Goal: Information Seeking & Learning: Learn about a topic

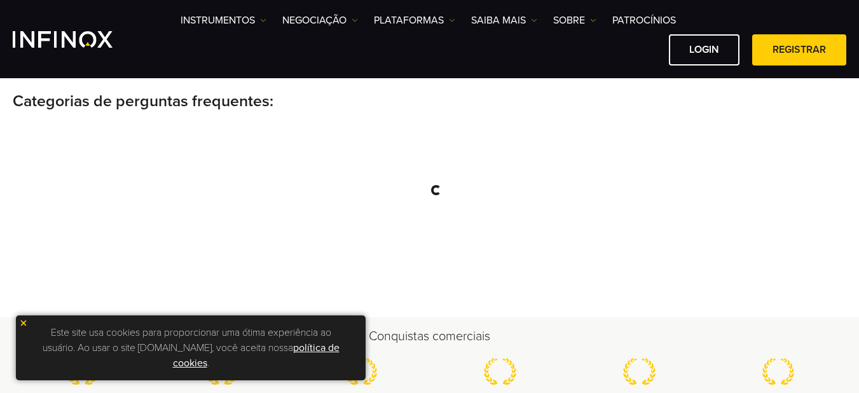
scroll to position [254, 0]
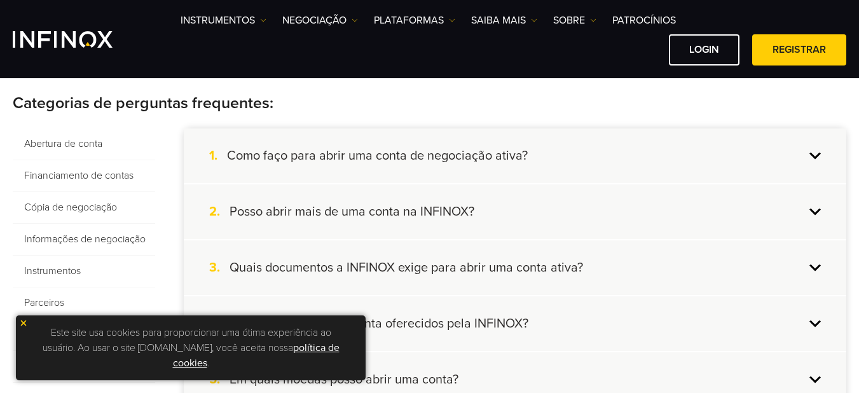
click at [31, 323] on p "Este site usa cookies para proporcionar uma ótima experiência ao usuário. Ao us…" at bounding box center [190, 348] width 337 height 52
click at [29, 322] on p "Este site usa cookies para proporcionar uma ótima experiência ao usuário. Ao us…" at bounding box center [190, 348] width 337 height 52
click at [25, 315] on div "Este site usa cookies para proporcionar uma ótima experiência ao usuário. Ao us…" at bounding box center [191, 347] width 350 height 65
click at [27, 326] on img at bounding box center [23, 322] width 9 height 9
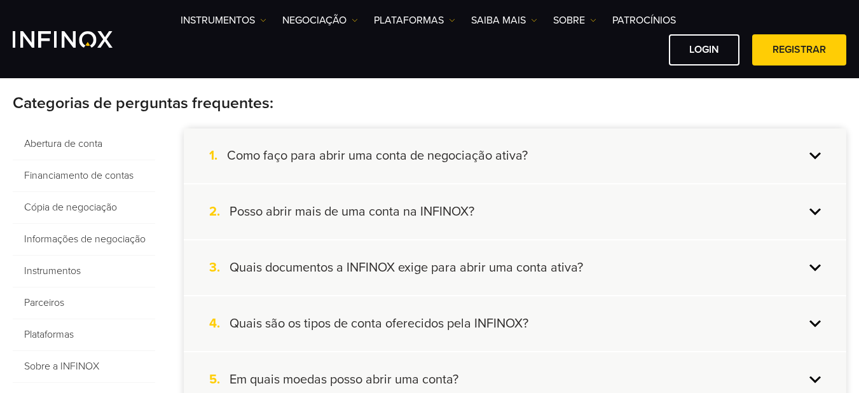
click at [112, 173] on span "Financiamento de contas" at bounding box center [84, 176] width 142 height 32
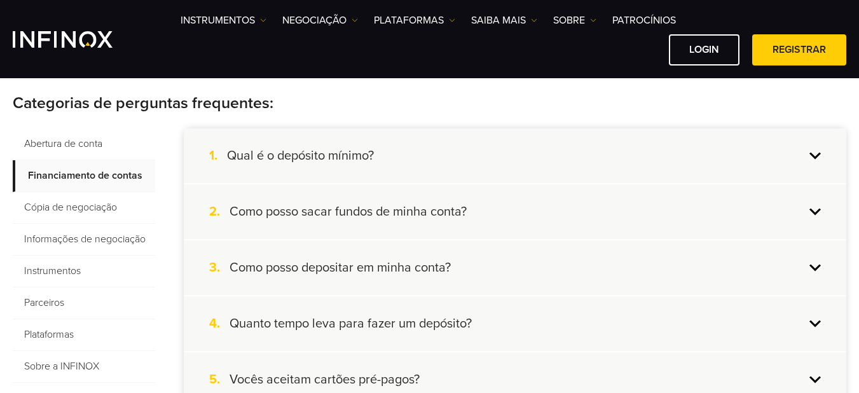
click at [311, 157] on h4 "Qual é o depósito mínimo?" at bounding box center [300, 155] width 147 height 17
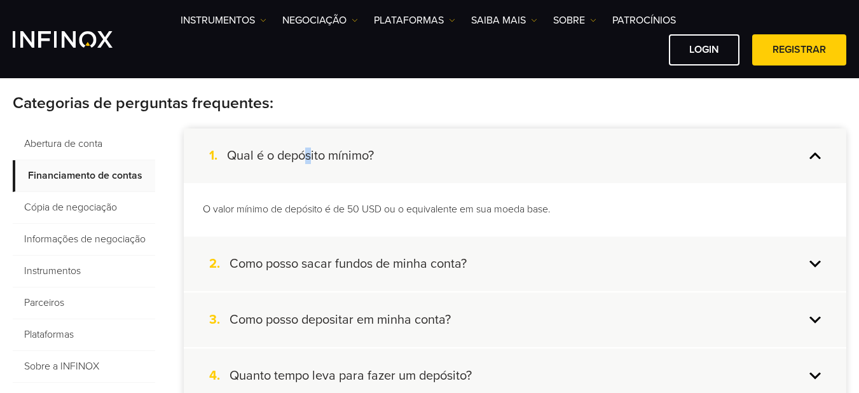
click at [310, 157] on h4 "Qual é o depósito mínimo?" at bounding box center [300, 155] width 147 height 17
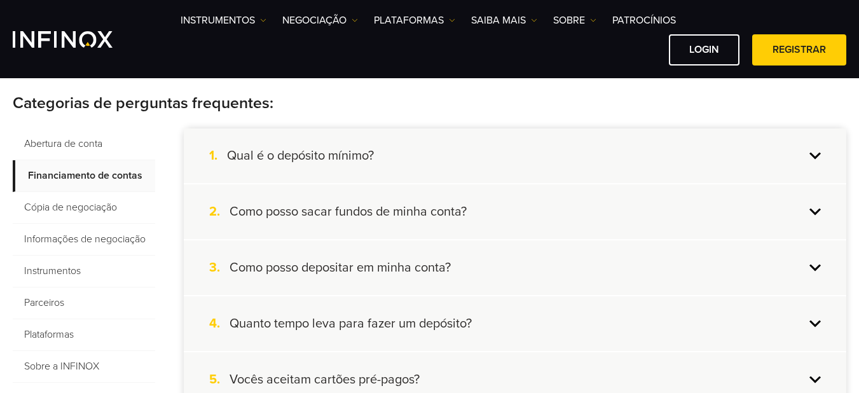
click at [359, 268] on h4 "Como posso depositar em minha conta?" at bounding box center [339, 267] width 221 height 17
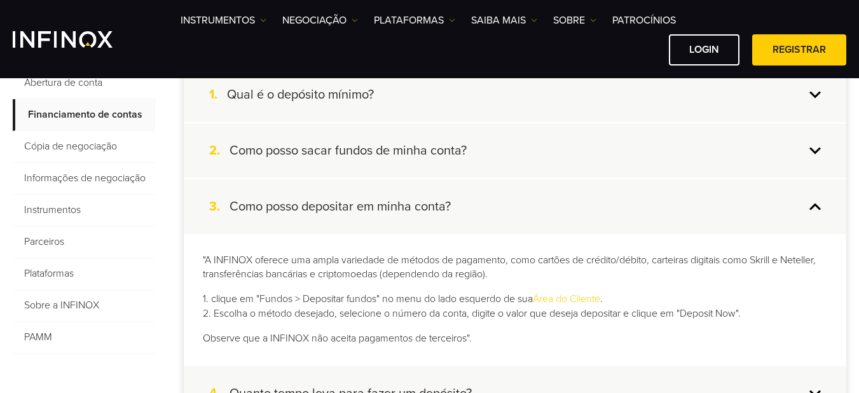
scroll to position [318, 0]
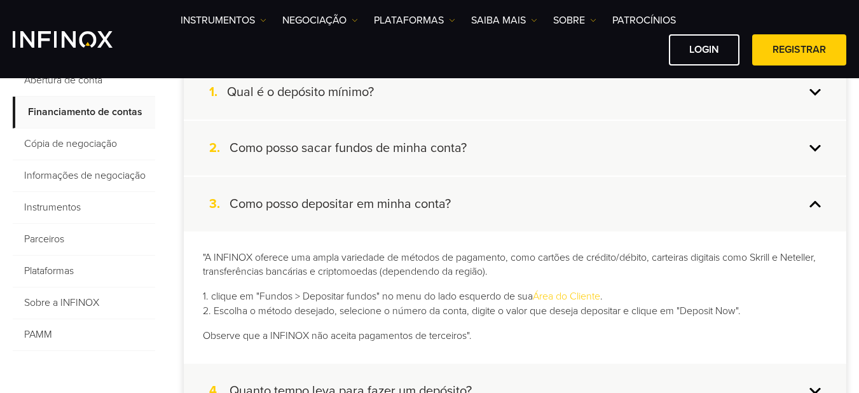
click at [575, 301] on link "Área do Cliente" at bounding box center [566, 296] width 67 height 13
click at [573, 300] on link "Área do Cliente" at bounding box center [566, 296] width 67 height 13
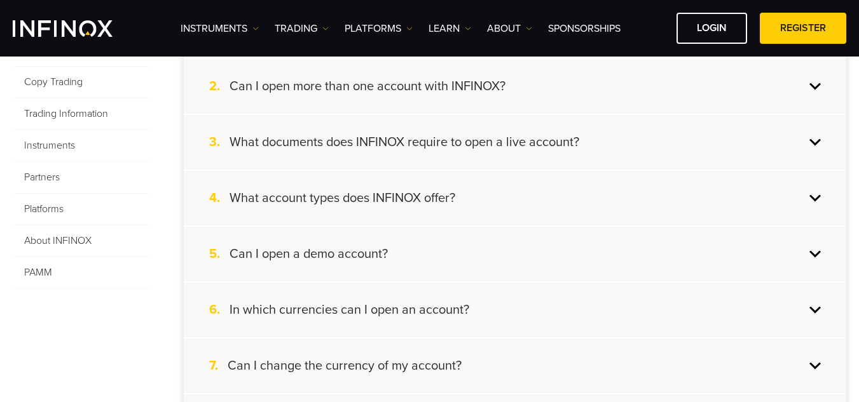
scroll to position [381, 0]
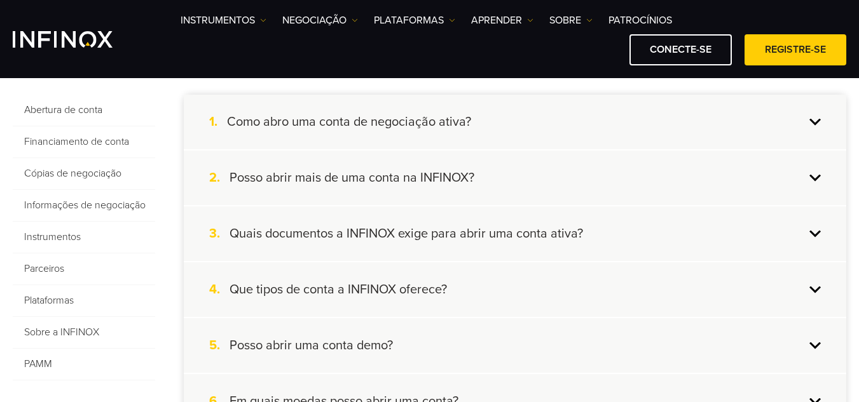
scroll to position [318, 0]
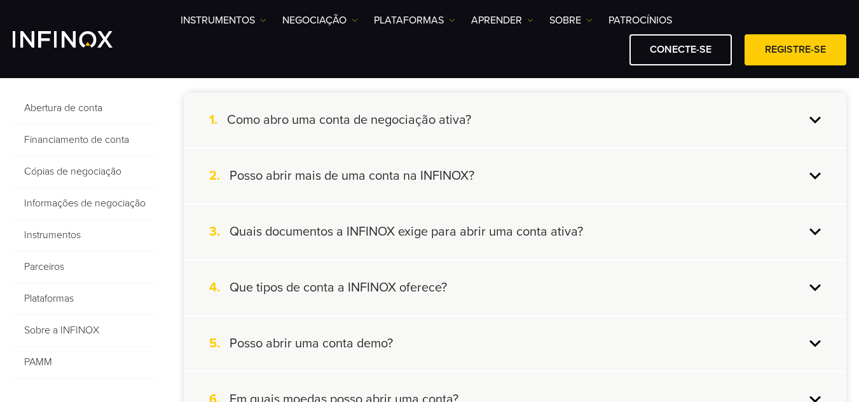
click at [372, 184] on div "2. Posso abrir mais de uma conta na INFINOX?" at bounding box center [515, 176] width 662 height 55
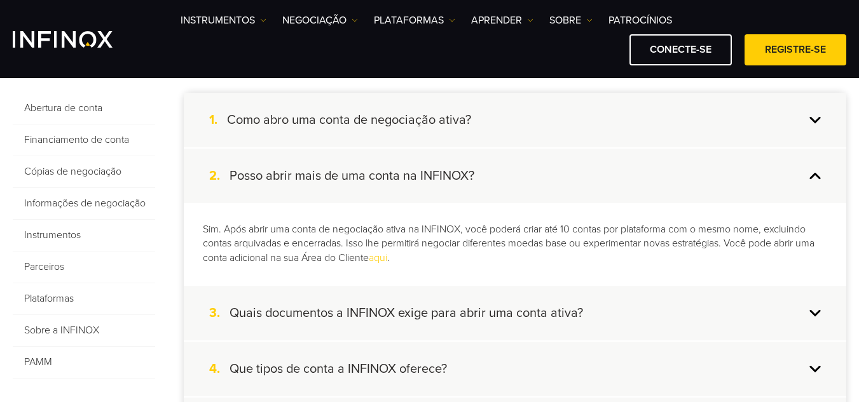
scroll to position [0, 0]
click at [384, 186] on div "2. Posso abrir mais de uma conta na INFINOX?" at bounding box center [515, 176] width 662 height 55
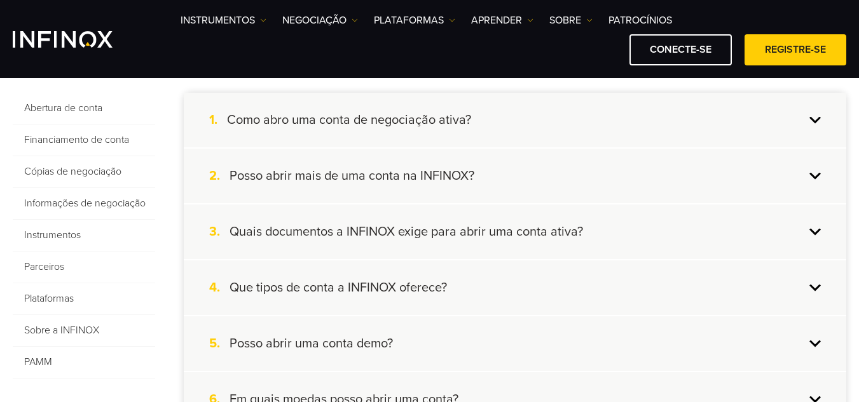
click at [367, 240] on h4 "Quais documentos a INFINOX exige para abrir uma conta ativa?" at bounding box center [405, 232] width 353 height 17
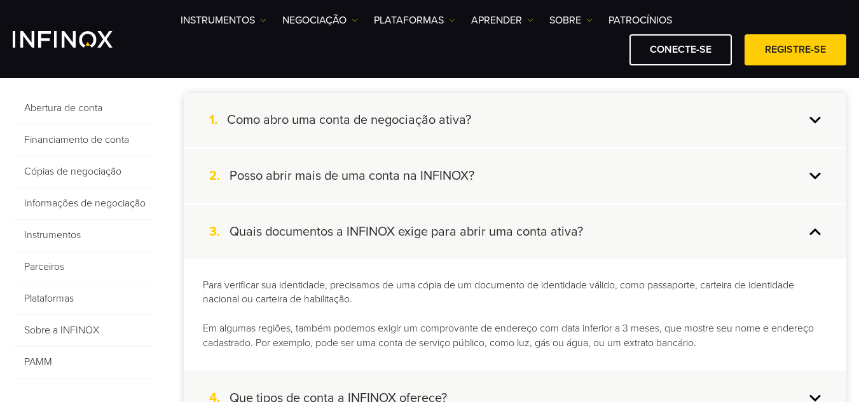
click at [367, 240] on h4 "Quais documentos a INFINOX exige para abrir uma conta ativa?" at bounding box center [405, 232] width 353 height 17
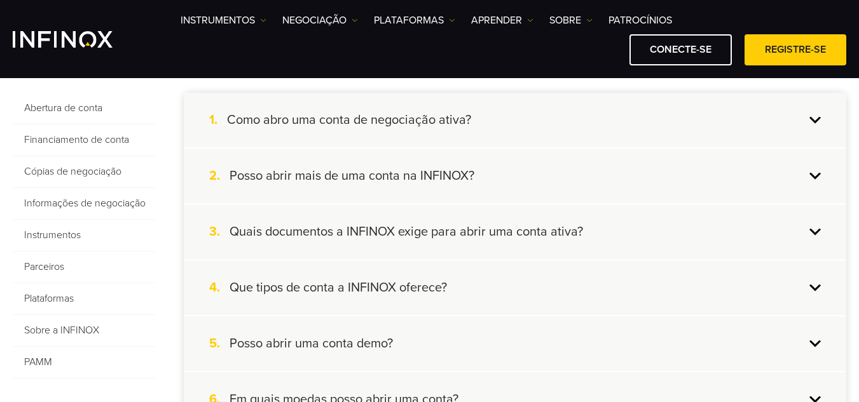
click at [343, 282] on font "Que tipos de conta a INFINOX oferece?" at bounding box center [337, 287] width 217 height 15
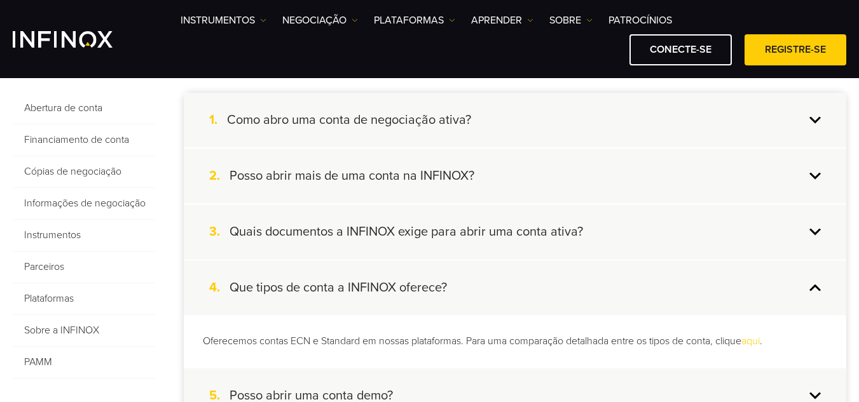
click at [343, 282] on font "Que tipos de conta a INFINOX oferece?" at bounding box center [337, 287] width 217 height 15
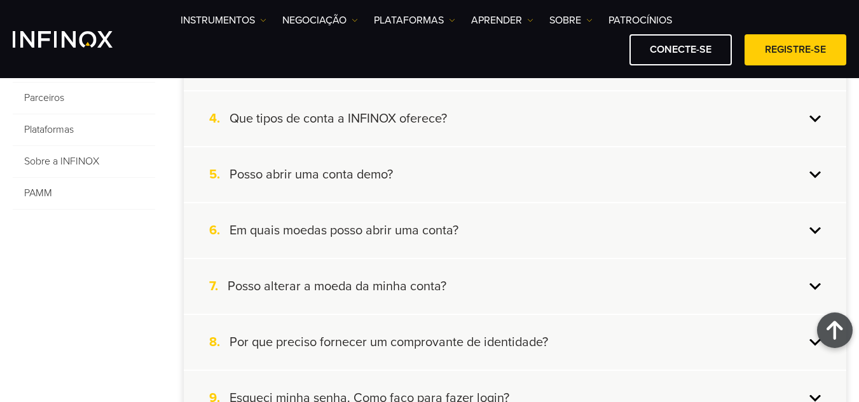
scroll to position [508, 0]
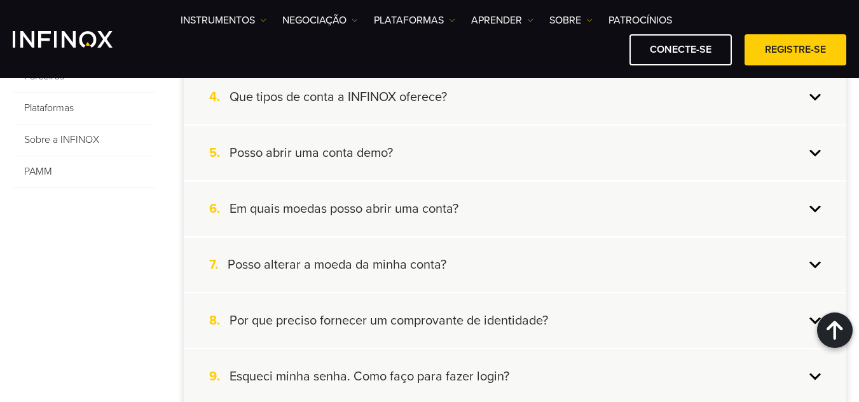
click at [288, 219] on div "6. Em quais moedas posso abrir uma conta?" at bounding box center [515, 209] width 662 height 55
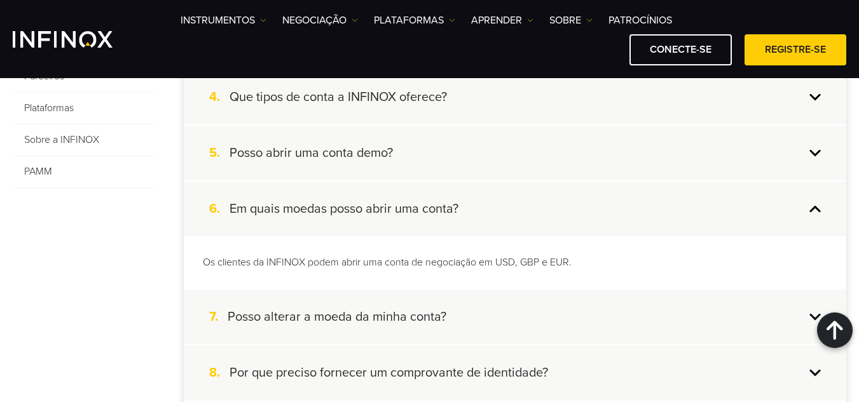
click at [288, 219] on div "6. Em quais moedas posso abrir uma conta?" at bounding box center [515, 209] width 662 height 55
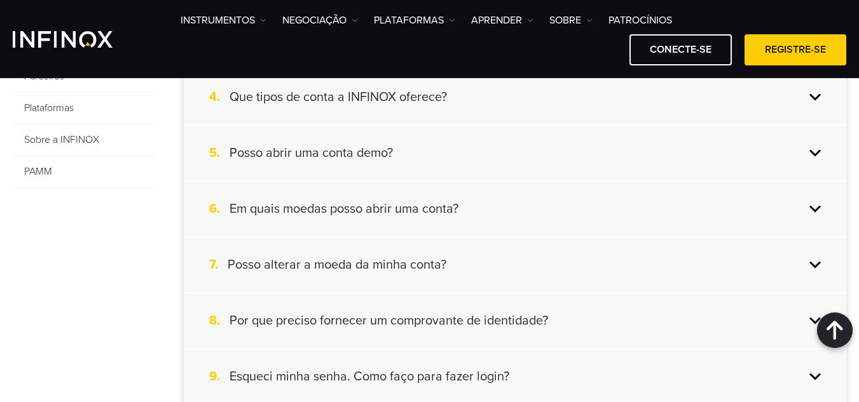
click at [290, 262] on font "Posso alterar a moeda da minha conta?" at bounding box center [337, 264] width 219 height 15
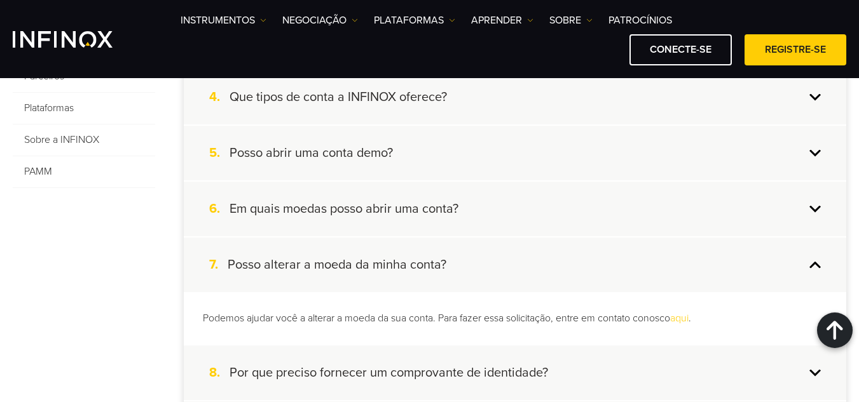
click at [290, 262] on font "Posso alterar a moeda da minha conta?" at bounding box center [337, 264] width 219 height 15
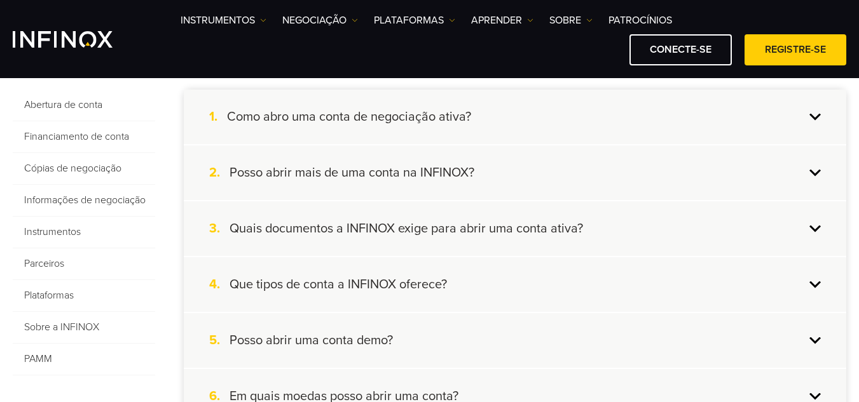
scroll to position [318, 0]
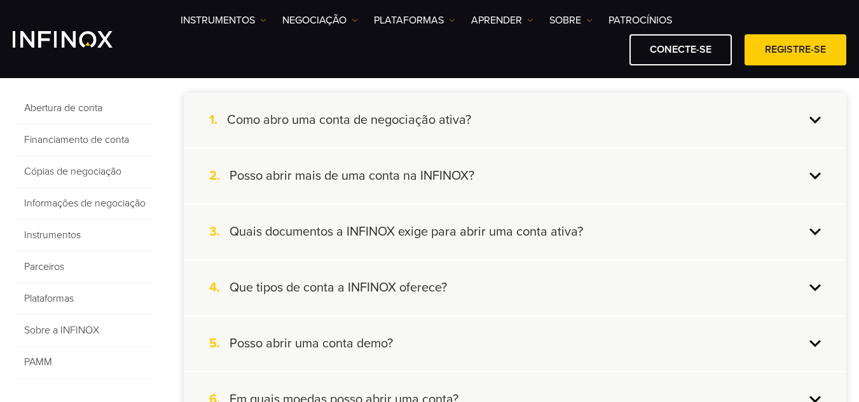
click at [133, 104] on span "Abertura de conta" at bounding box center [84, 109] width 142 height 32
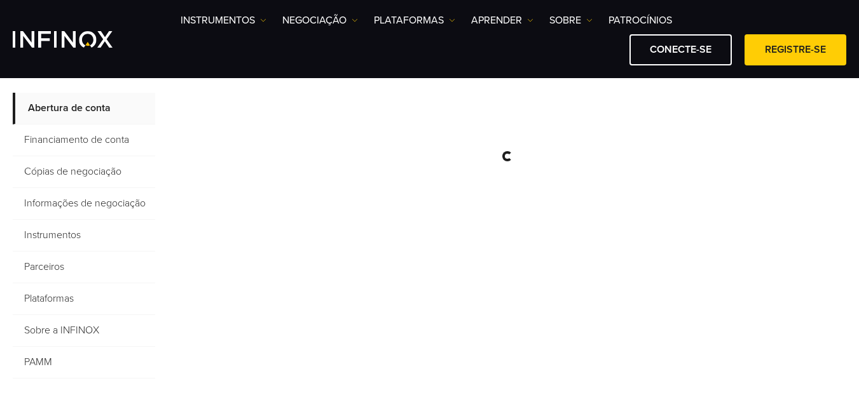
scroll to position [0, 0]
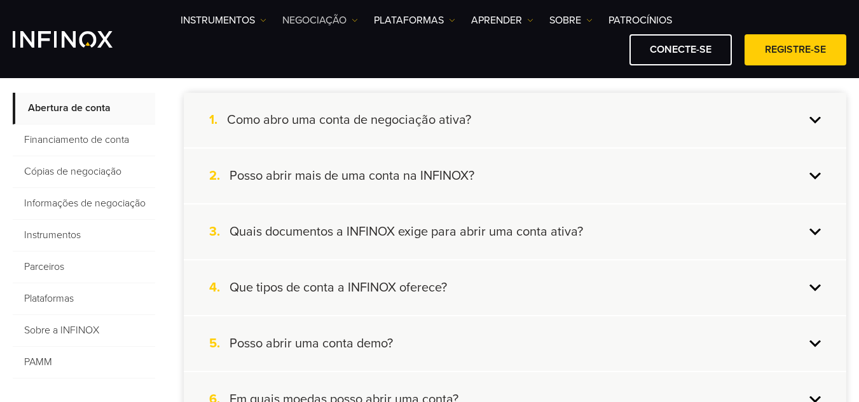
click at [318, 23] on font "NEGOCIAÇÃO" at bounding box center [314, 20] width 64 height 13
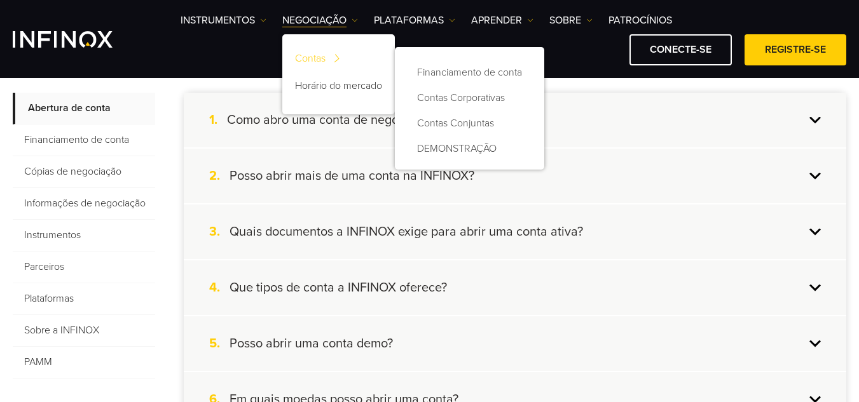
click at [315, 60] on font "Contas" at bounding box center [310, 58] width 31 height 13
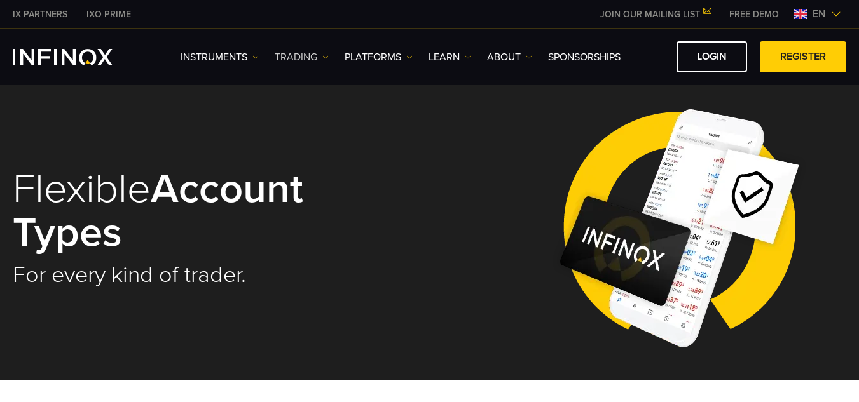
click at [320, 60] on link "TRADING" at bounding box center [302, 57] width 54 height 15
drag, startPoint x: 320, startPoint y: 60, endPoint x: 285, endPoint y: 64, distance: 35.2
click at [285, 64] on link "TRADING" at bounding box center [302, 57] width 54 height 15
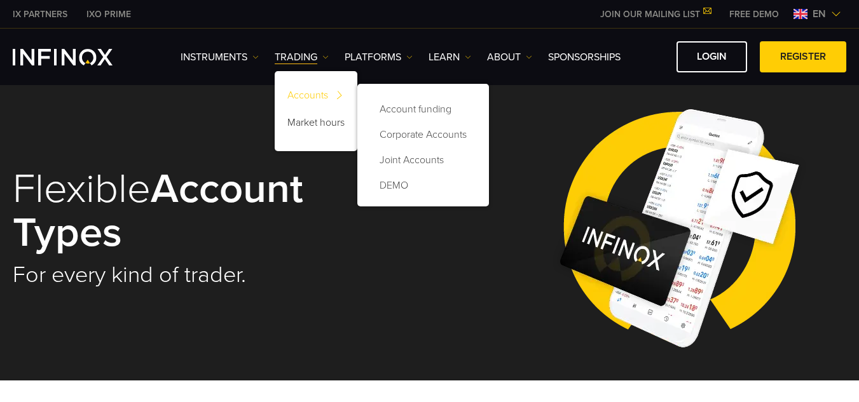
click at [306, 99] on link "Accounts" at bounding box center [316, 97] width 83 height 27
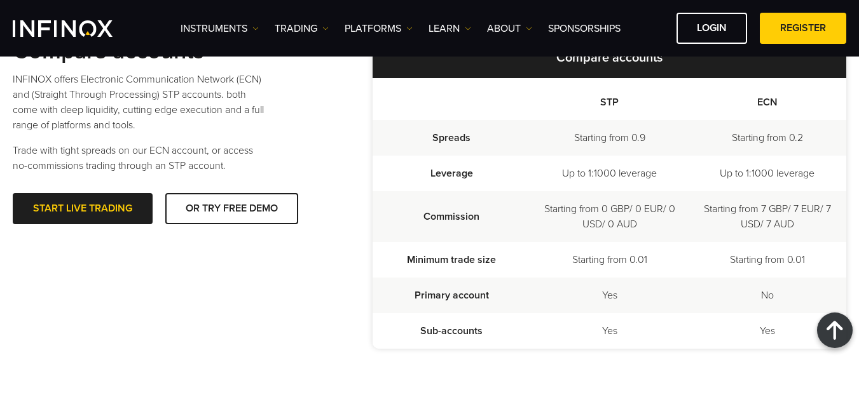
scroll to position [381, 0]
